Goal: Information Seeking & Learning: Check status

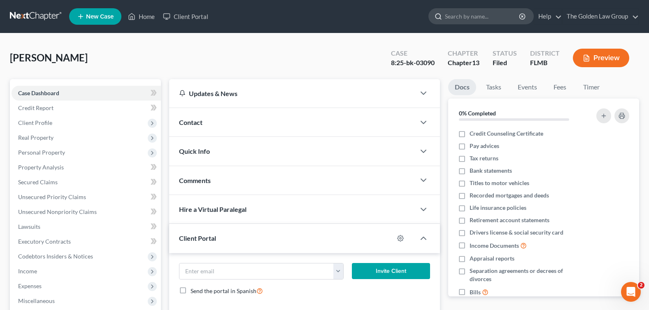
click at [471, 19] on input "search" at bounding box center [482, 16] width 75 height 15
type input "[PERSON_NAME]"
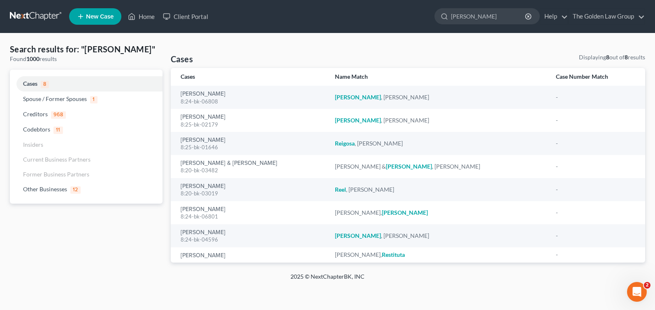
drag, startPoint x: 469, startPoint y: 16, endPoint x: 414, endPoint y: 16, distance: 55.2
click at [414, 16] on ul "New Case Home Client Portal [PERSON_NAME] - No Result - Other Businesses Reinde…" at bounding box center [357, 16] width 576 height 21
type input "t"
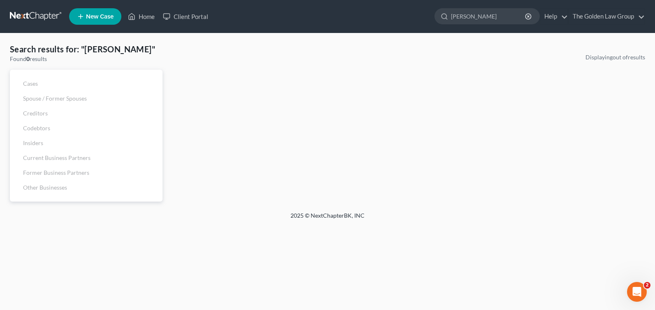
type input "[PERSON_NAME]"
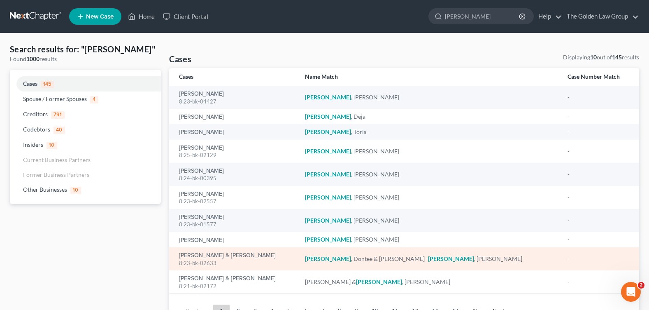
click at [187, 251] on div "[PERSON_NAME] & [PERSON_NAME] 8:23-bk-02633" at bounding box center [235, 259] width 112 height 16
click at [187, 254] on link "[PERSON_NAME] & [PERSON_NAME]" at bounding box center [227, 255] width 97 height 6
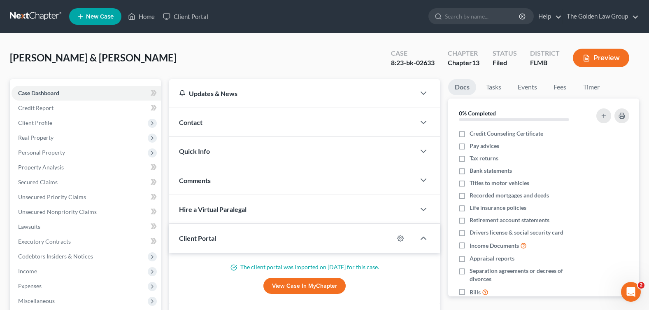
scroll to position [82, 0]
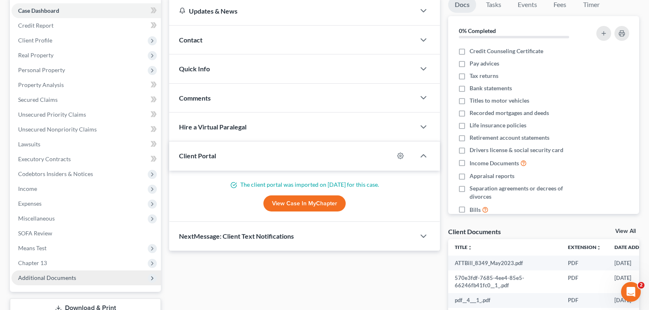
click at [67, 276] on span "Additional Documents" at bounding box center [47, 277] width 58 height 7
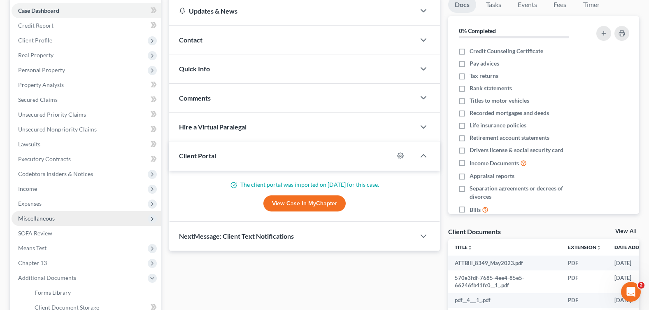
scroll to position [206, 0]
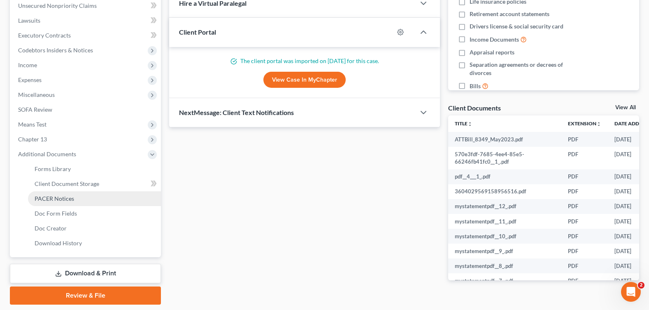
click at [76, 195] on link "PACER Notices" at bounding box center [94, 198] width 133 height 15
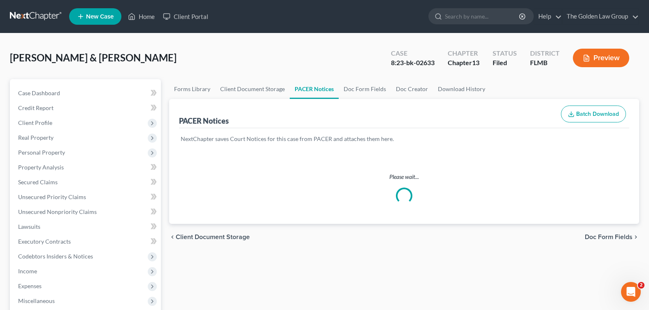
click at [267, 53] on div "[PERSON_NAME] & [PERSON_NAME] Upgraded Case 8:23-bk-02633 Chapter Chapter 13 St…" at bounding box center [324, 61] width 629 height 36
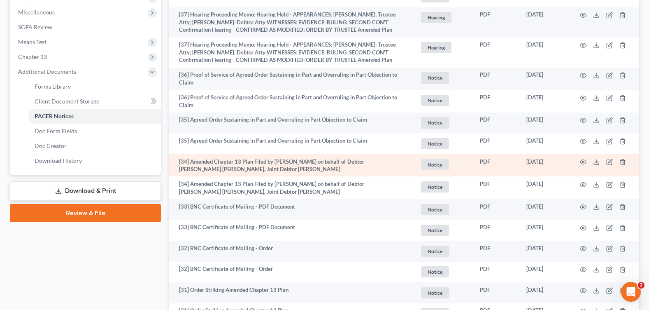
scroll to position [370, 0]
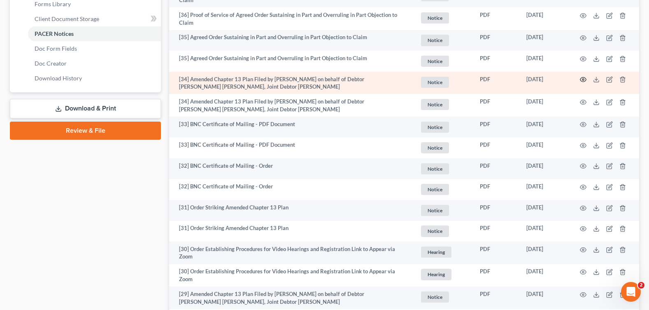
click at [582, 76] on icon "button" at bounding box center [583, 79] width 7 height 7
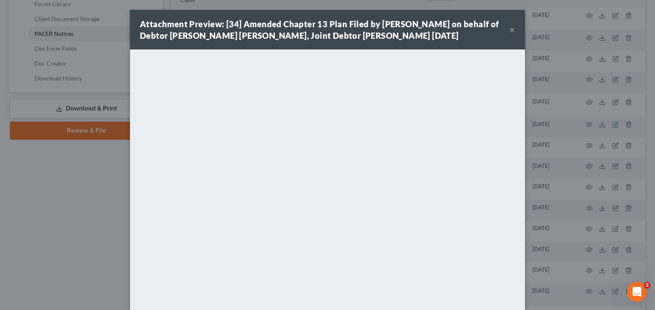
click at [512, 29] on button "×" at bounding box center [513, 30] width 6 height 10
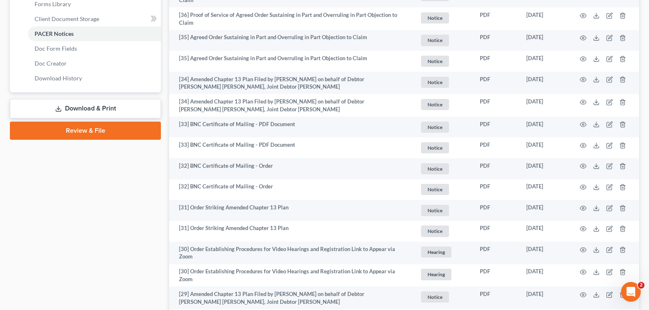
drag, startPoint x: 84, startPoint y: 207, endPoint x: 61, endPoint y: 199, distance: 24.3
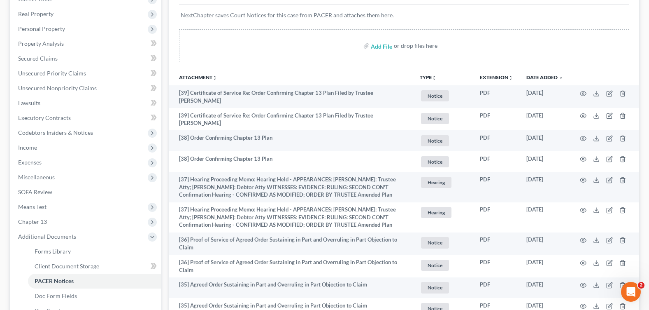
scroll to position [0, 0]
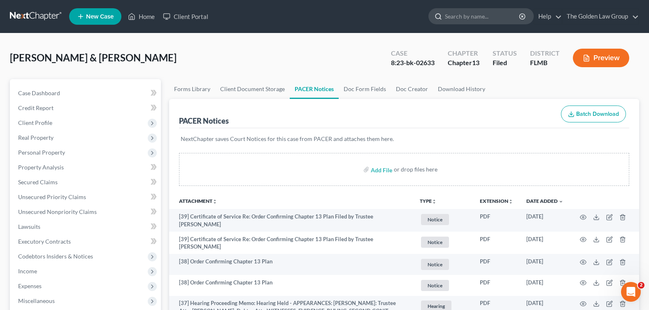
click at [470, 18] on input "search" at bounding box center [482, 16] width 75 height 15
type input "[PERSON_NAME]"
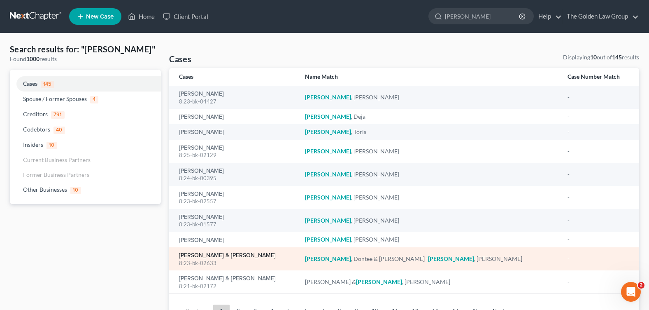
click at [189, 254] on link "[PERSON_NAME] & [PERSON_NAME]" at bounding box center [227, 255] width 97 height 6
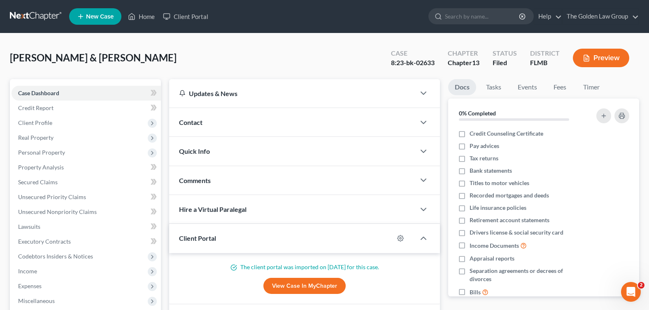
scroll to position [206, 0]
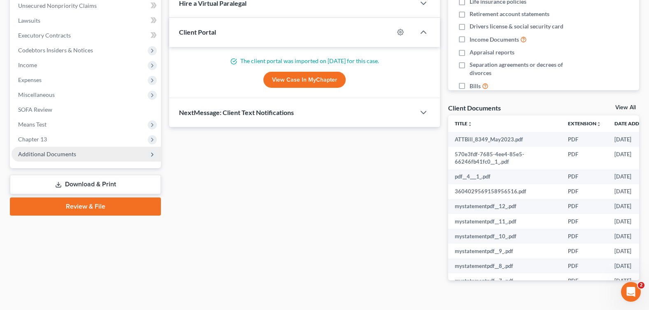
click at [33, 156] on span "Additional Documents" at bounding box center [47, 153] width 58 height 7
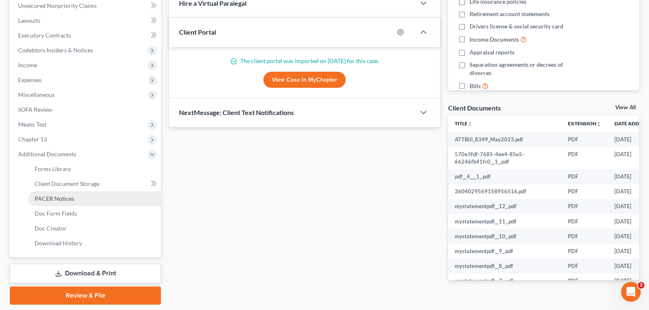
click at [58, 198] on span "PACER Notices" at bounding box center [55, 198] width 40 height 7
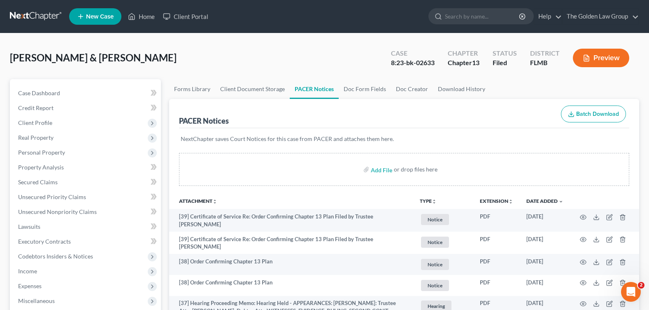
click at [263, 56] on div "[PERSON_NAME] & [PERSON_NAME] Upgraded Case 8:23-bk-02633 Chapter Chapter 13 St…" at bounding box center [324, 61] width 629 height 36
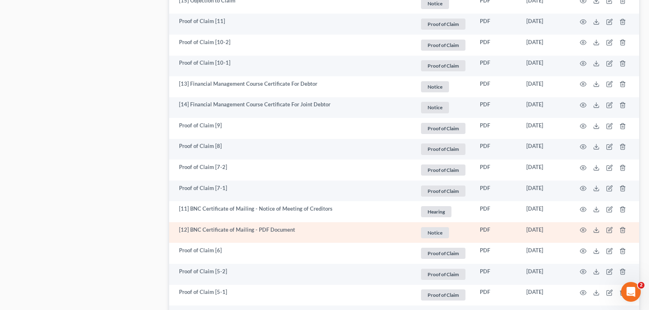
scroll to position [1588, 0]
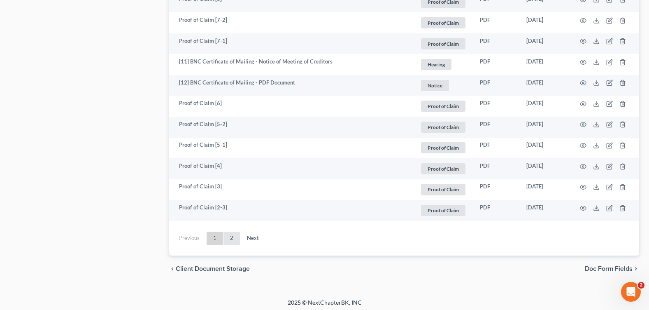
click at [231, 235] on link "2" at bounding box center [232, 237] width 16 height 13
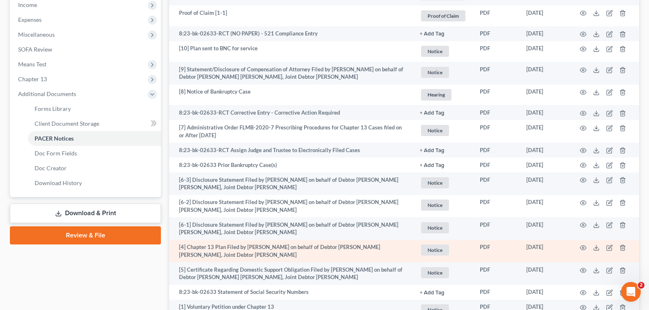
scroll to position [225, 0]
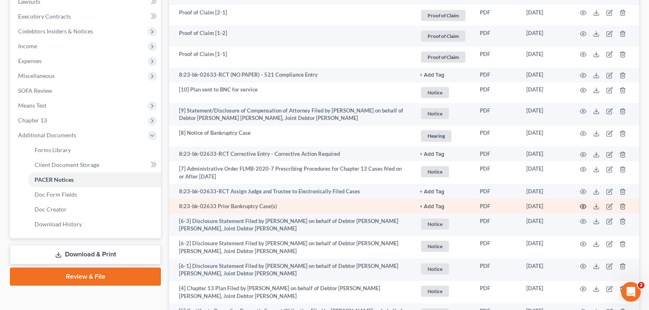
click at [583, 205] on icon "button" at bounding box center [583, 206] width 7 height 7
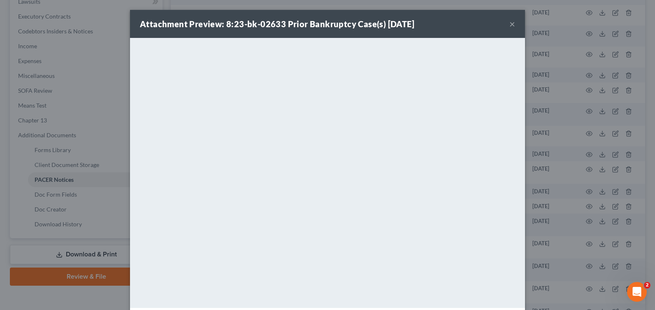
click at [512, 25] on button "×" at bounding box center [513, 24] width 6 height 10
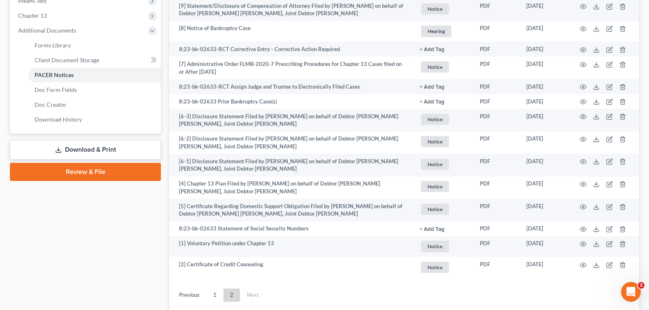
scroll to position [389, 0]
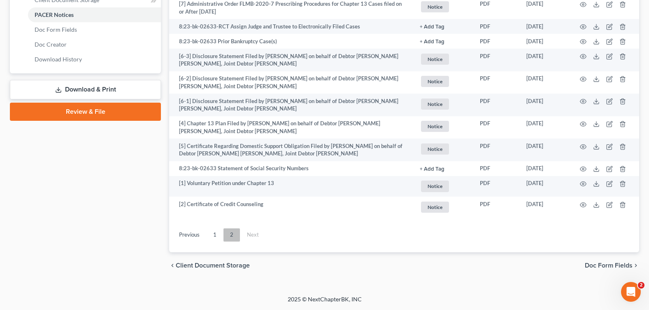
drag, startPoint x: 216, startPoint y: 232, endPoint x: 228, endPoint y: 231, distance: 11.9
click at [216, 232] on link "1" at bounding box center [215, 234] width 16 height 13
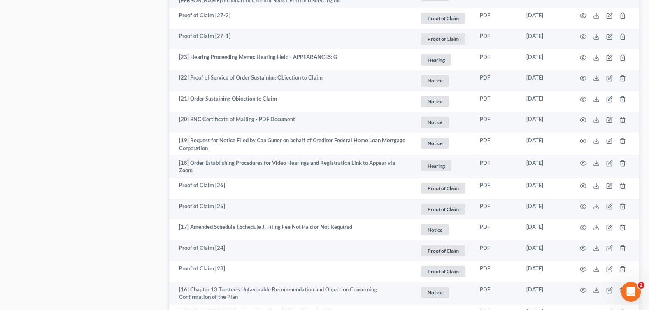
scroll to position [760, 0]
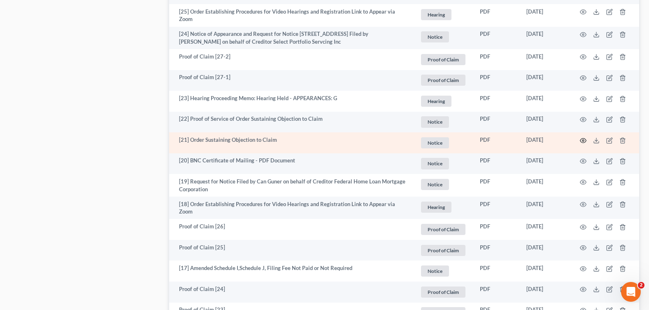
click at [583, 137] on icon "button" at bounding box center [583, 140] width 7 height 7
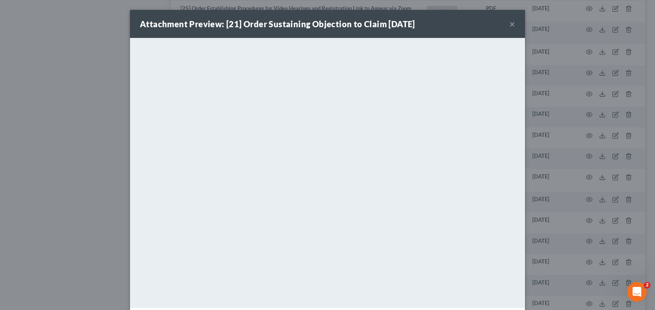
click at [504, 24] on div "Attachment Preview: [21] Order Sustaining Objection to Claim [DATE] ×" at bounding box center [327, 24] width 395 height 28
drag, startPoint x: 508, startPoint y: 24, endPoint x: 507, endPoint y: 40, distance: 15.3
click at [510, 24] on button "×" at bounding box center [513, 24] width 6 height 10
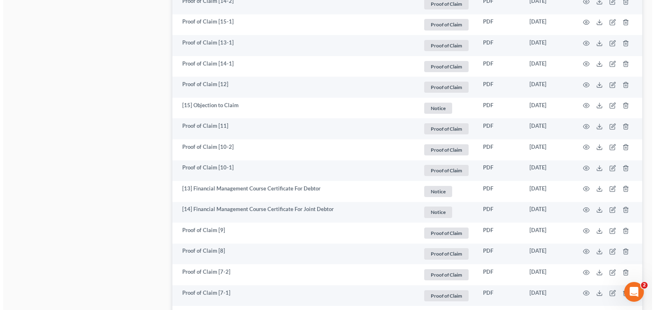
scroll to position [1295, 0]
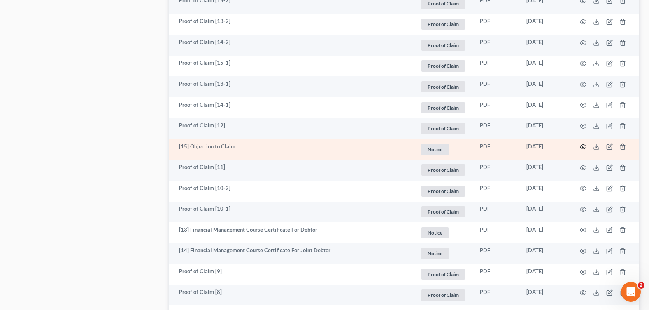
click at [581, 143] on icon "button" at bounding box center [583, 146] width 7 height 7
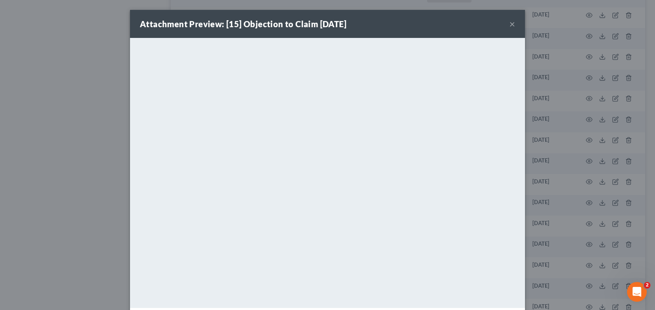
click at [510, 24] on button "×" at bounding box center [513, 24] width 6 height 10
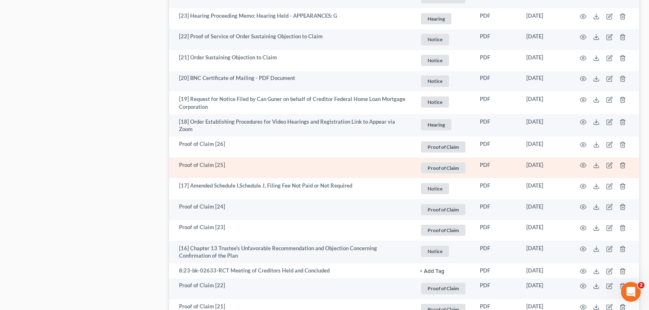
scroll to position [801, 0]
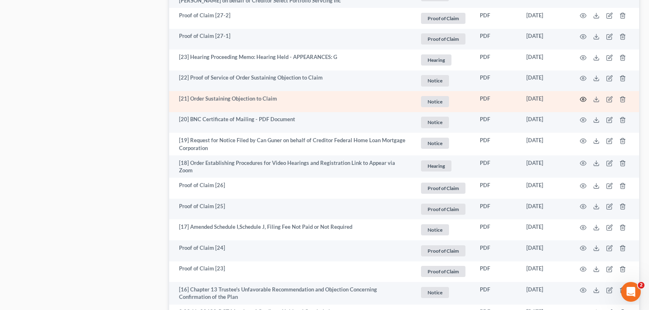
click at [585, 96] on icon "button" at bounding box center [583, 99] width 7 height 7
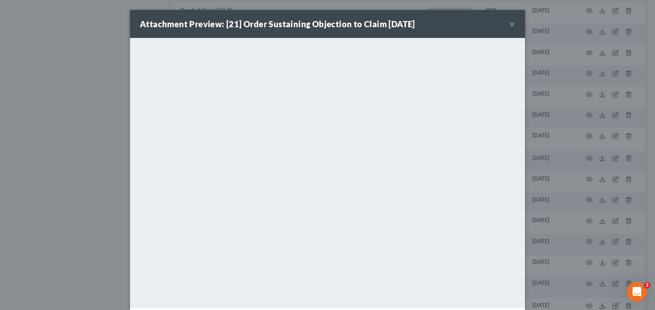
click at [510, 23] on button "×" at bounding box center [513, 24] width 6 height 10
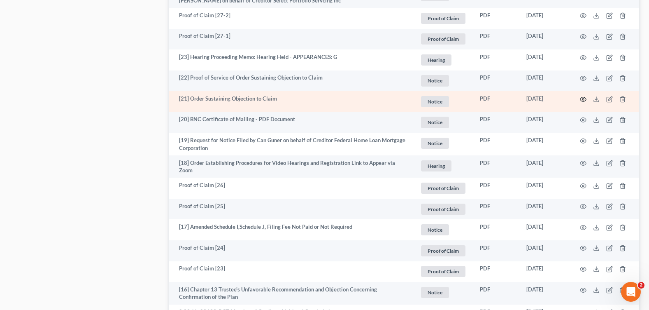
click at [585, 97] on icon "button" at bounding box center [583, 99] width 7 height 7
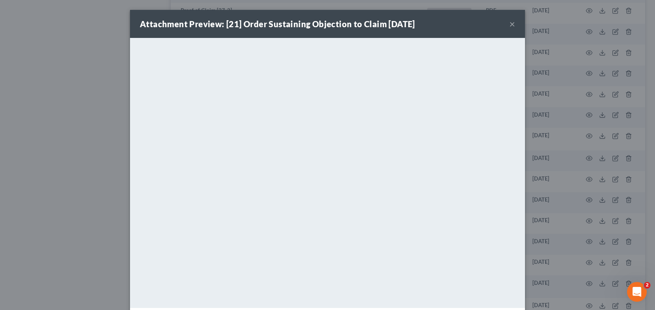
click at [510, 23] on button "×" at bounding box center [513, 24] width 6 height 10
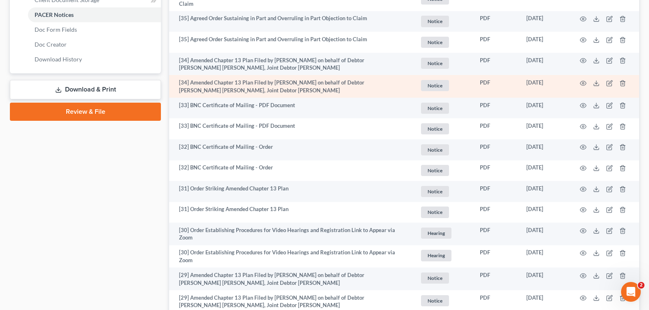
scroll to position [348, 0]
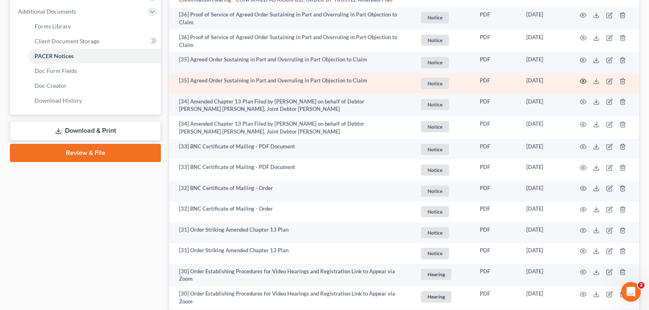
click at [585, 79] on icon "button" at bounding box center [583, 81] width 6 height 5
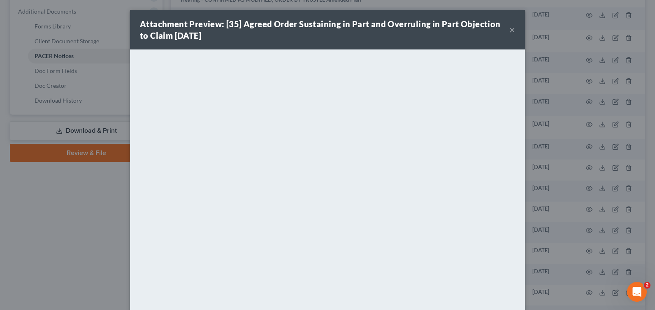
click at [511, 29] on button "×" at bounding box center [513, 30] width 6 height 10
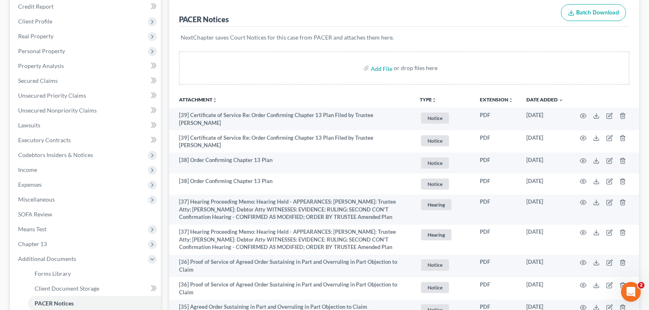
scroll to position [0, 0]
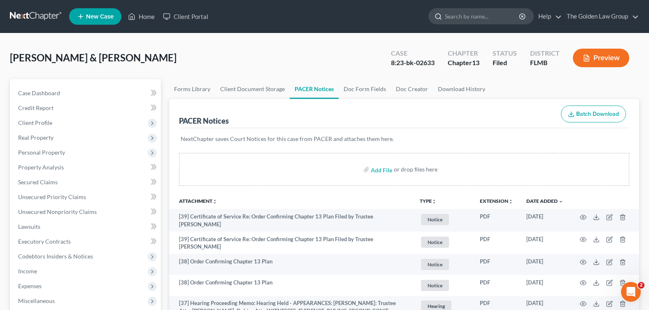
click at [454, 19] on input "search" at bounding box center [482, 16] width 75 height 15
type input "[PERSON_NAME]"
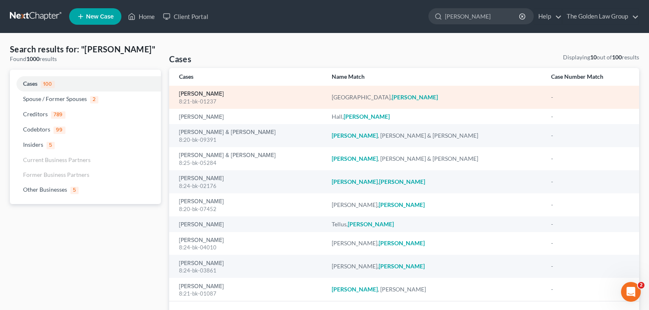
click at [200, 93] on link "[PERSON_NAME]" at bounding box center [201, 94] width 45 height 6
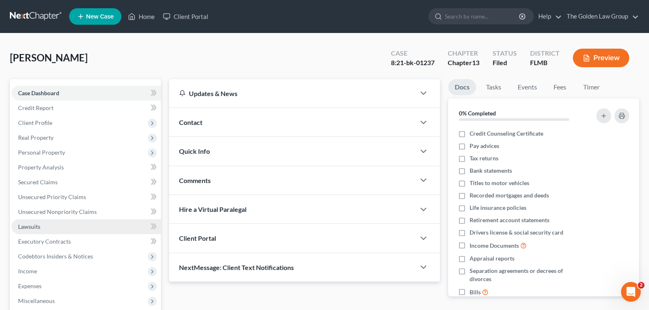
scroll to position [41, 0]
